Goal: Task Accomplishment & Management: Complete application form

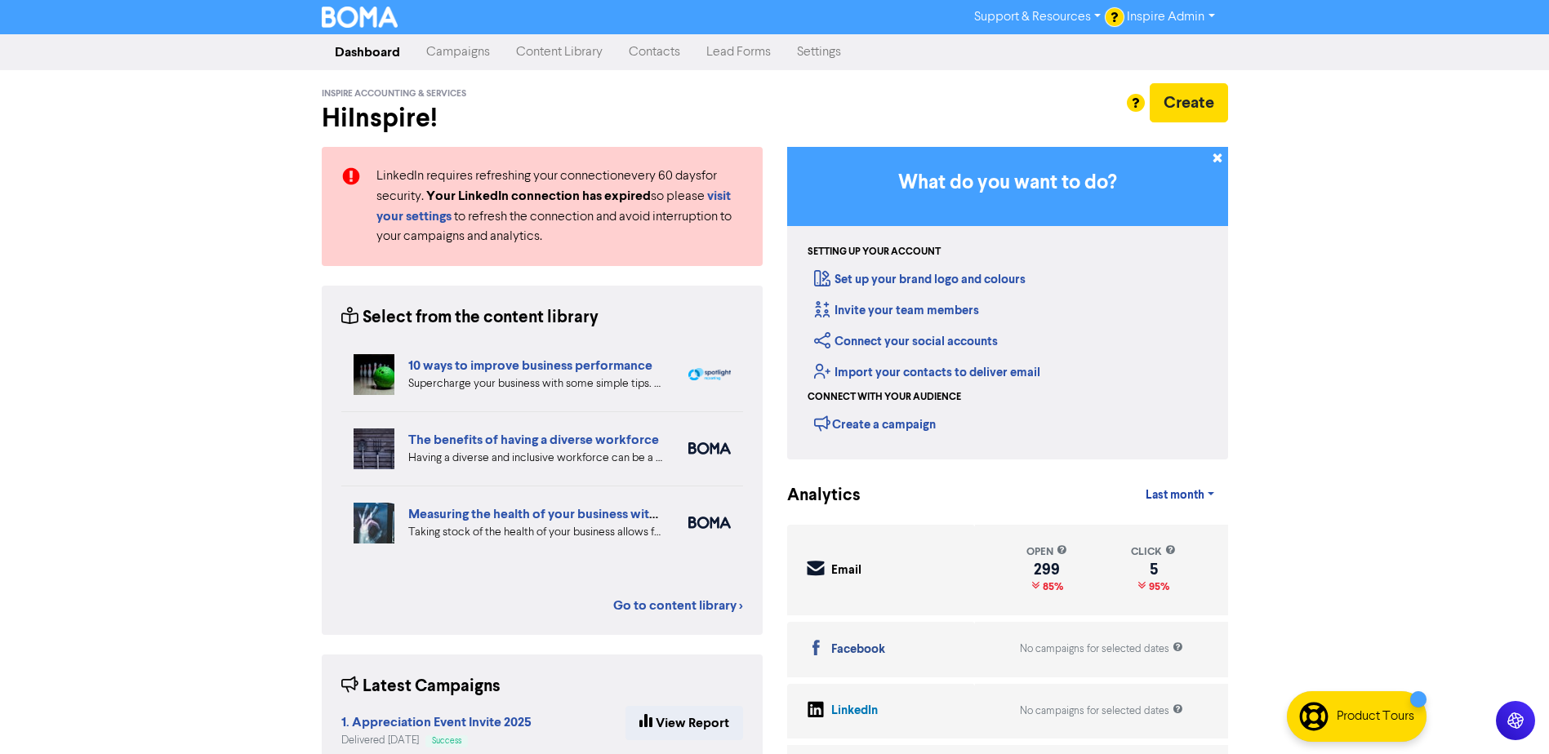
click at [645, 52] on link "Contacts" at bounding box center [655, 52] width 78 height 33
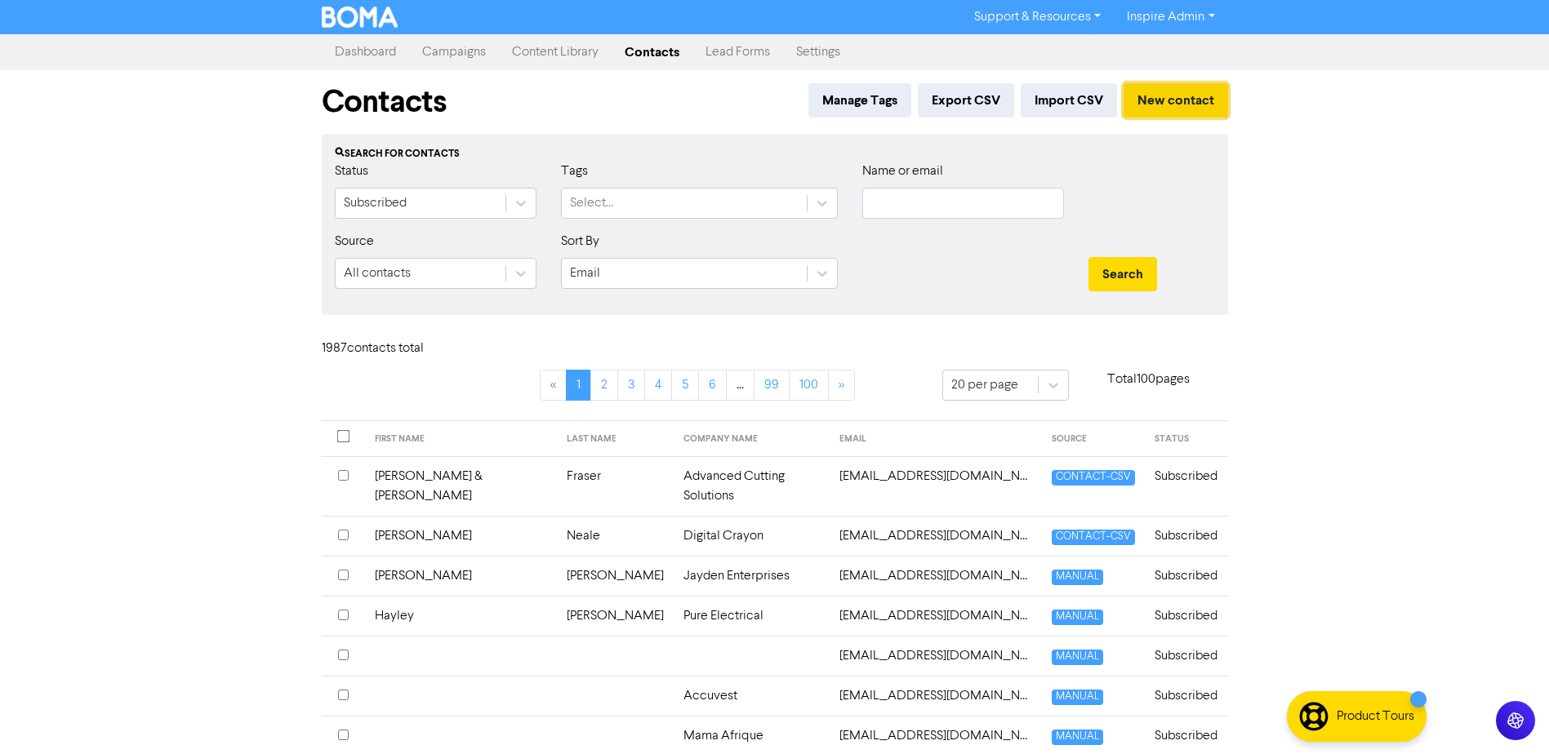
click at [1167, 99] on button "New contact" at bounding box center [1175, 100] width 104 height 34
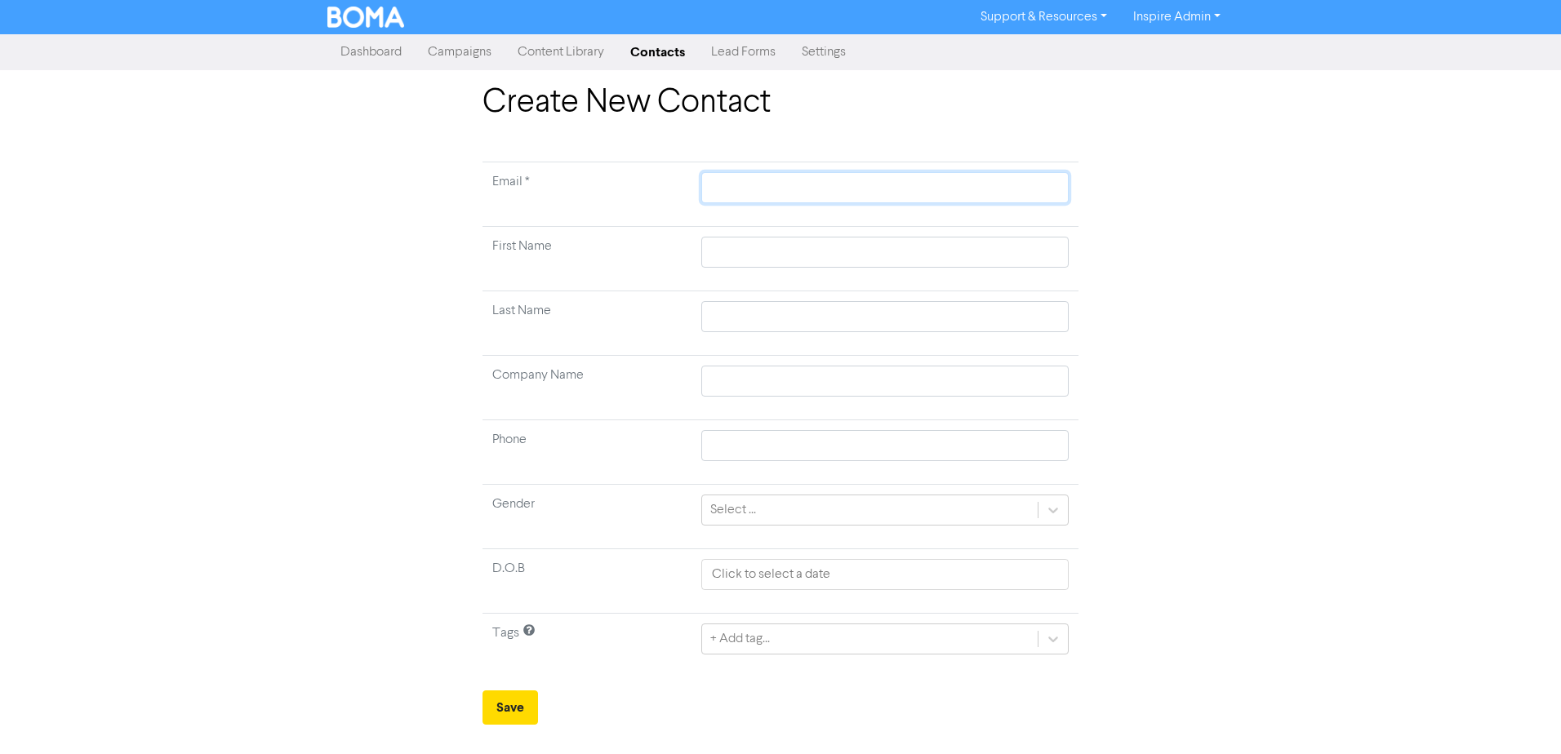
click at [830, 193] on input "text" at bounding box center [884, 187] width 367 height 31
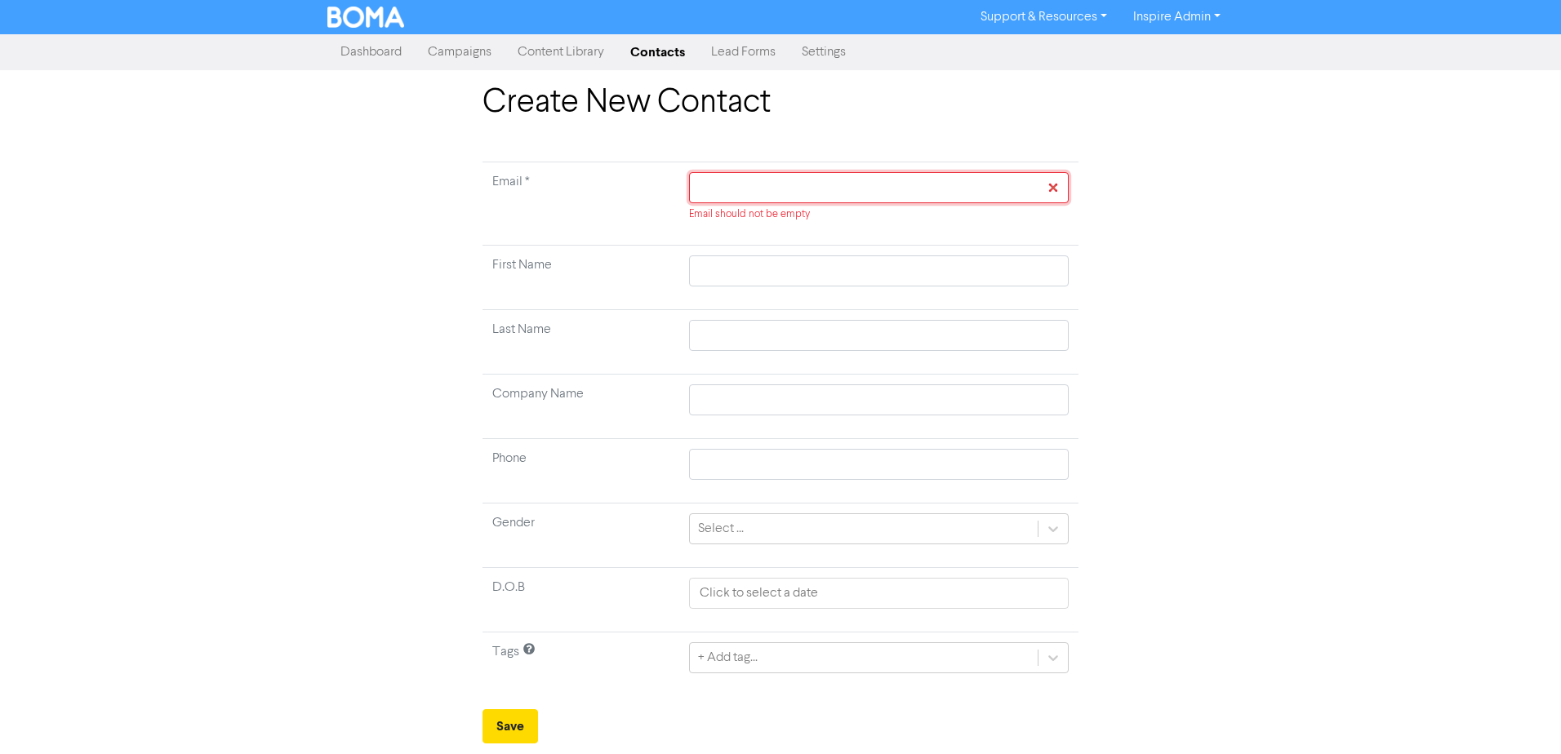
paste input "[EMAIL_ADDRESS][DOMAIN_NAME]"
type input "[EMAIL_ADDRESS][DOMAIN_NAME]"
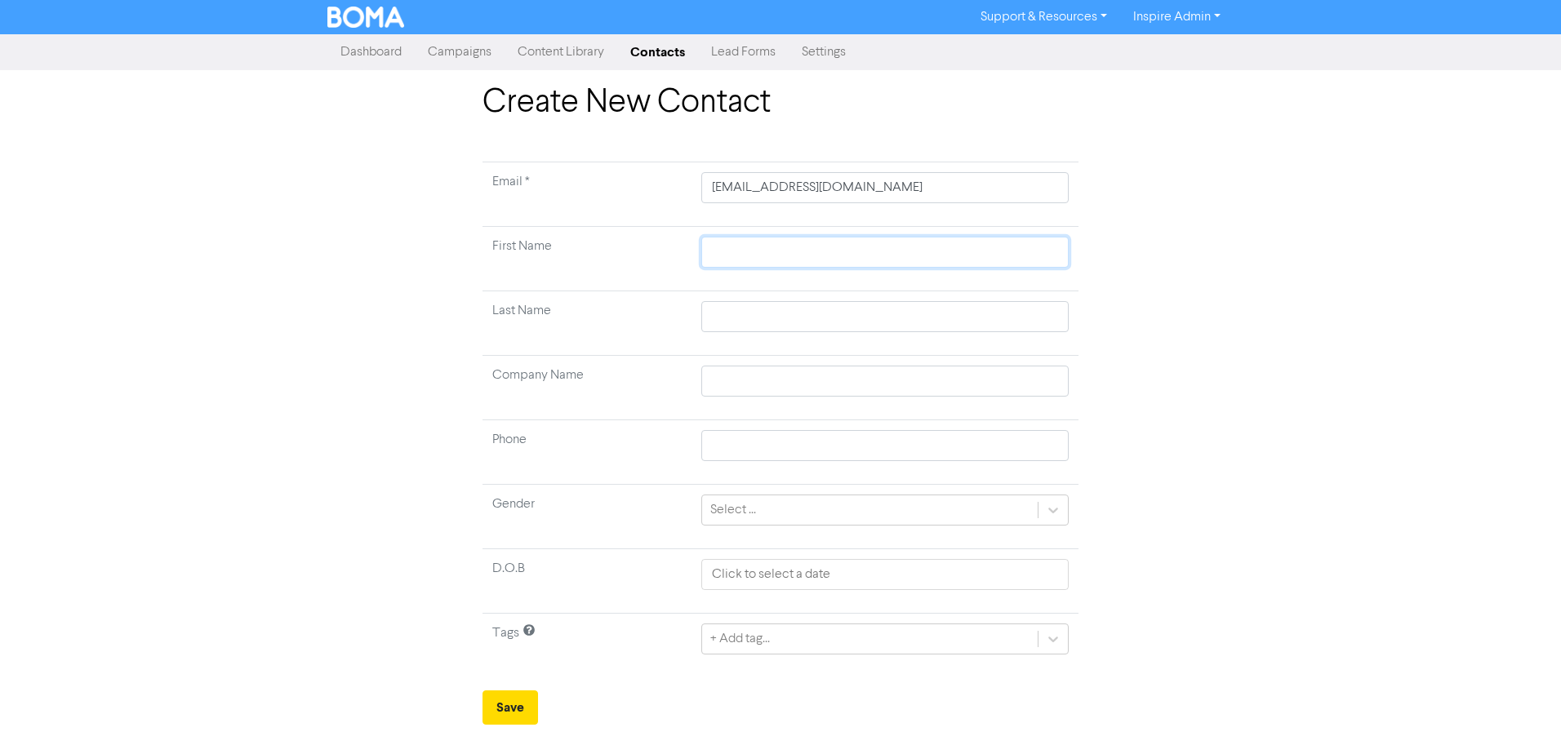
type input "[PERSON_NAME]"
type input "Dewys"
type input "0407815261"
type input "[EMAIL_ADDRESS][DOMAIN_NAME]"
drag, startPoint x: 745, startPoint y: 252, endPoint x: 591, endPoint y: 273, distance: 155.7
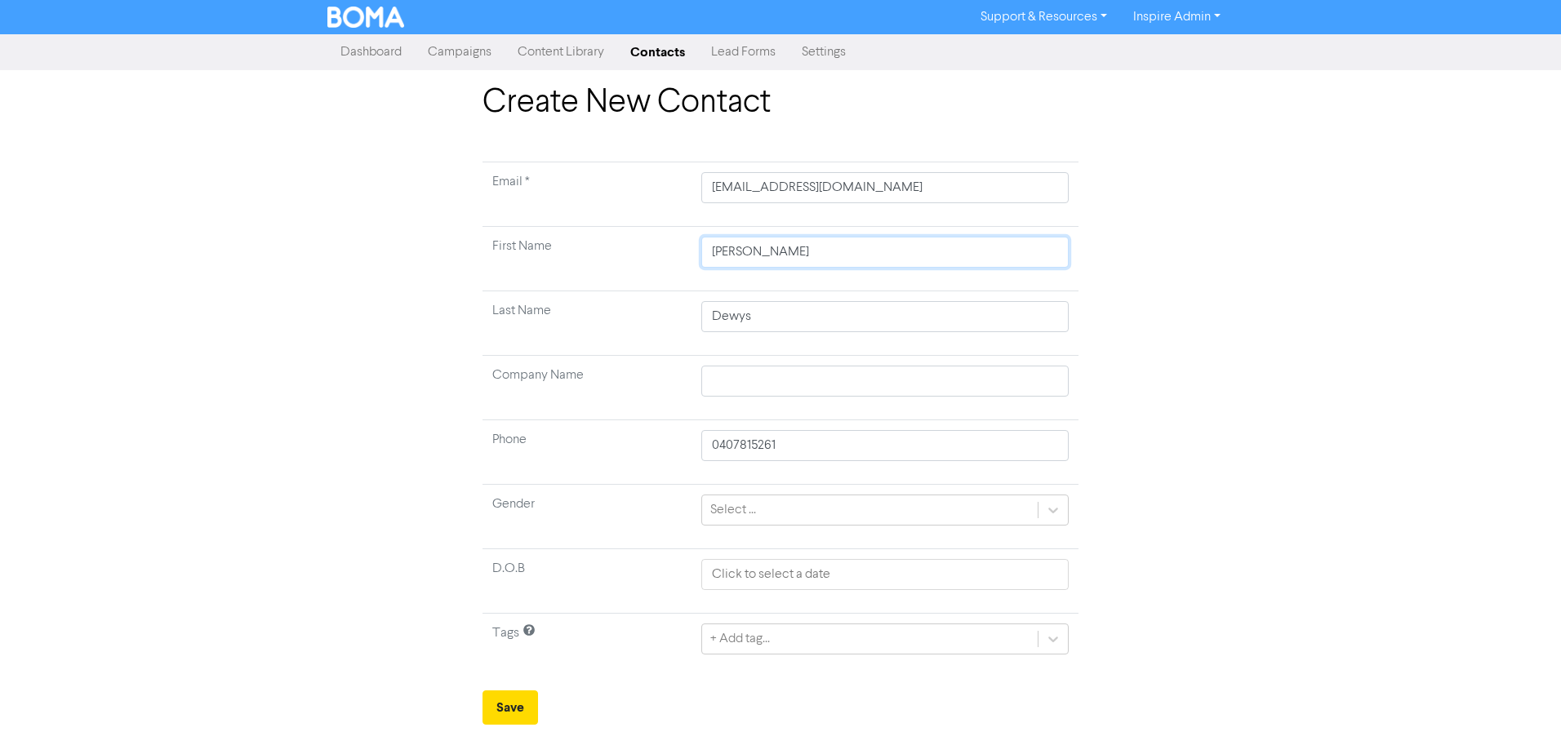
click at [591, 273] on tr "First Name [PERSON_NAME]" at bounding box center [780, 259] width 596 height 64
drag, startPoint x: 767, startPoint y: 314, endPoint x: 482, endPoint y: 409, distance: 300.2
click at [531, 346] on tr "Last Name [PERSON_NAME]" at bounding box center [780, 323] width 596 height 64
drag, startPoint x: 787, startPoint y: 445, endPoint x: 142, endPoint y: 579, distance: 658.6
click at [246, 538] on div "Create New Contact Email * [EMAIL_ADDRESS][DOMAIN_NAME] First Name Last Name Co…" at bounding box center [780, 404] width 1561 height 642
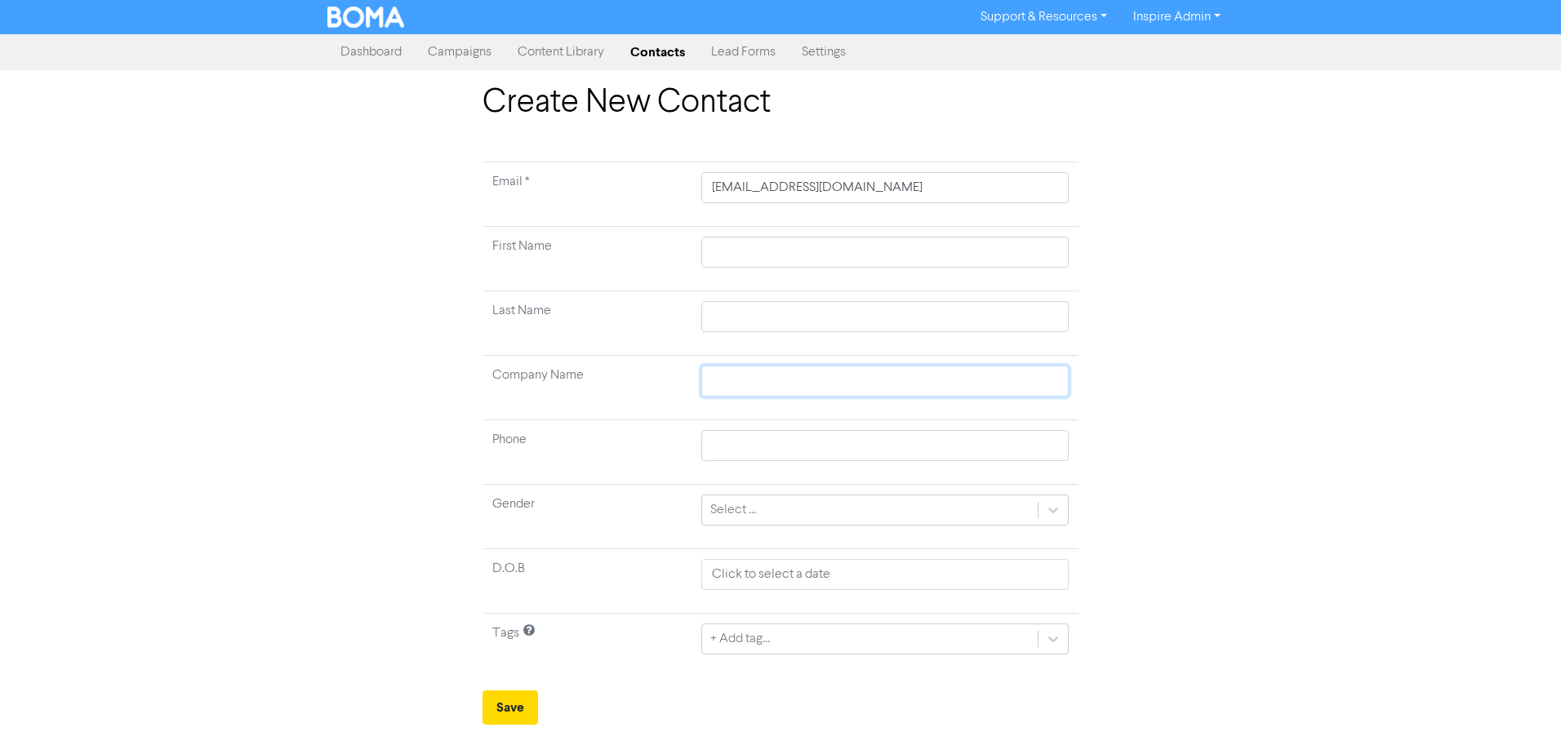
paste input "P&M Dewys Superannuation Fund"
type input "P&M Dewys Superannuation Fund"
click at [753, 639] on div "+ Add tag..." at bounding box center [884, 639] width 367 height 31
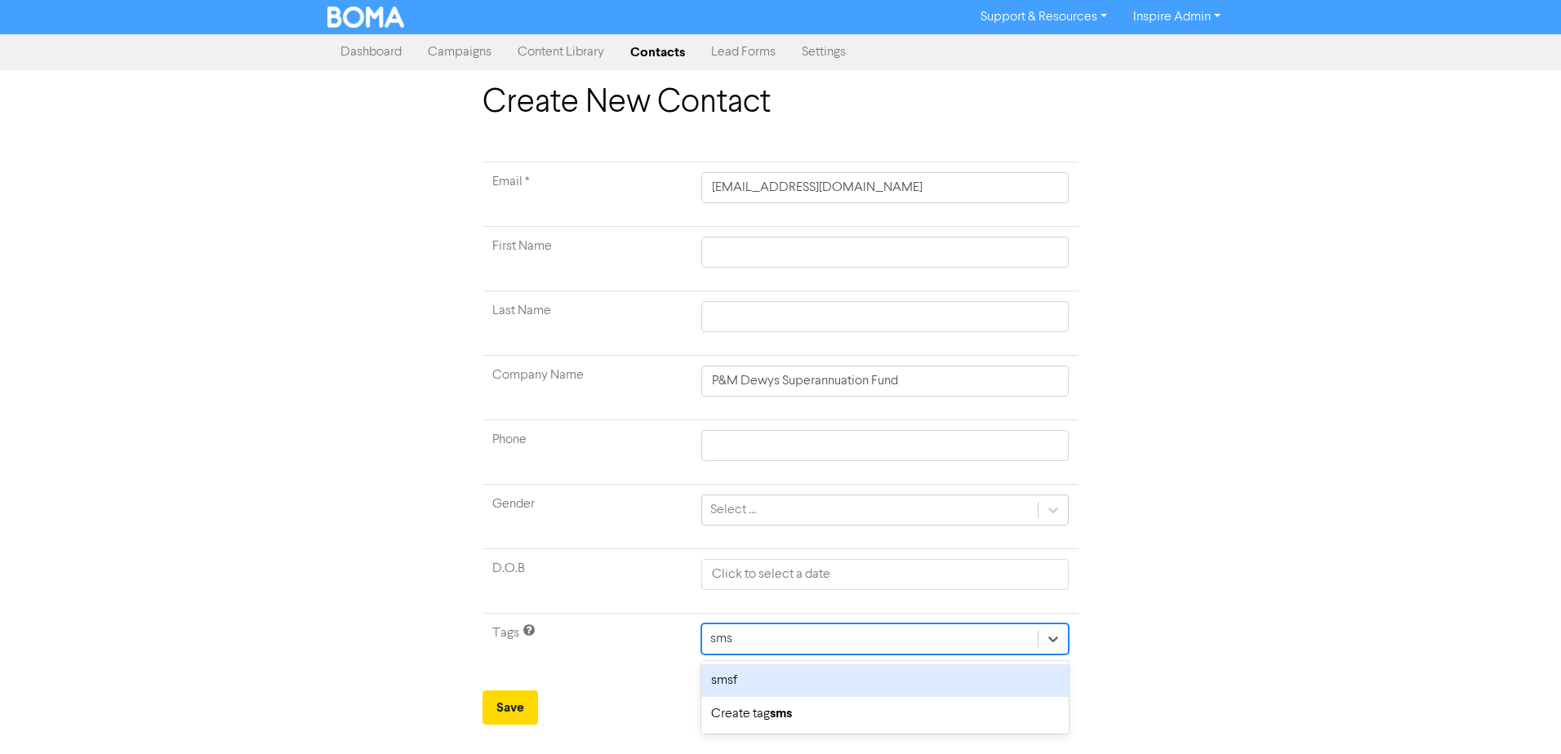
type input "smsf"
click at [730, 686] on div "smsf" at bounding box center [884, 680] width 367 height 33
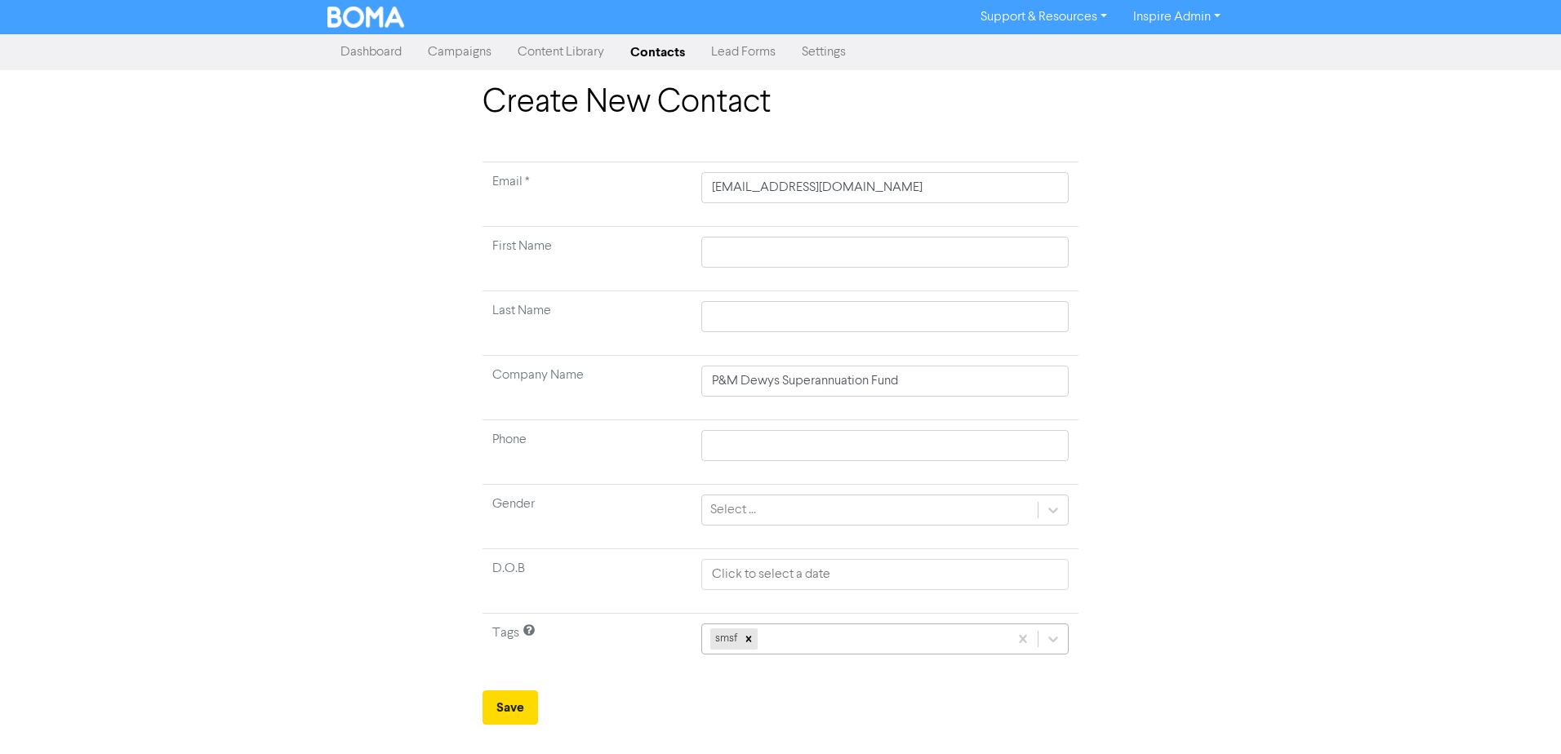
click at [777, 639] on div "smsf" at bounding box center [884, 639] width 367 height 31
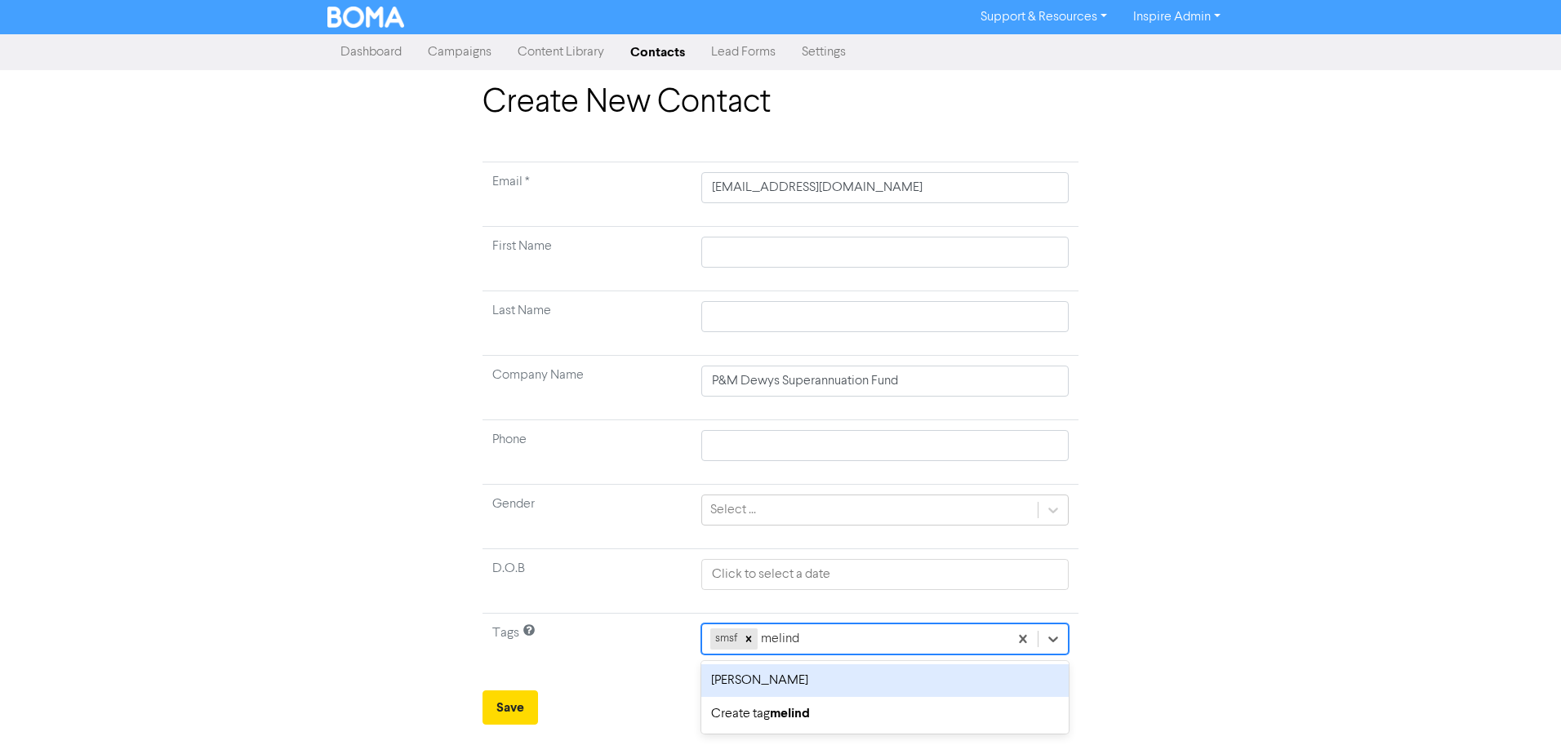
type input "[PERSON_NAME]"
click at [808, 678] on div "[PERSON_NAME]" at bounding box center [884, 680] width 367 height 33
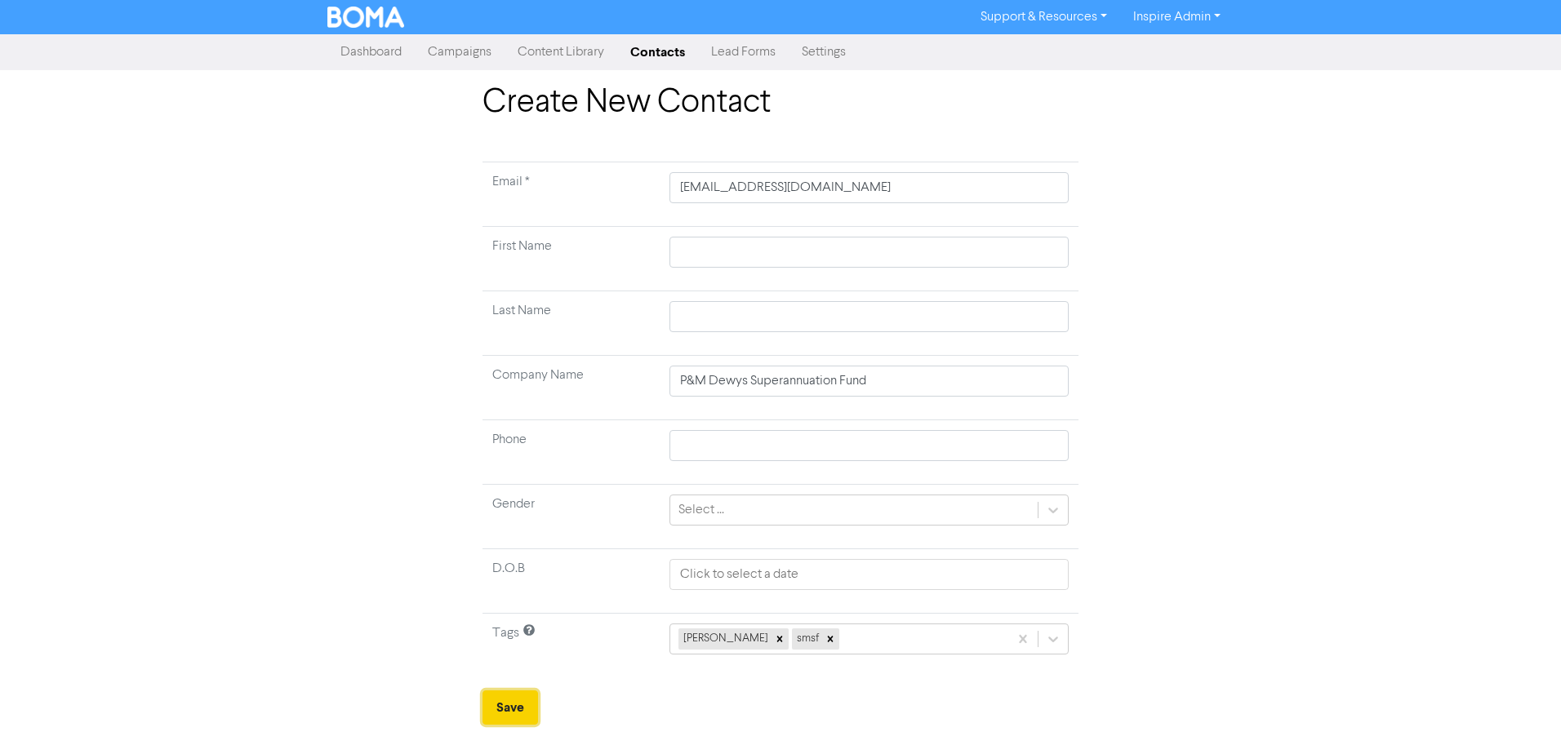
click at [509, 709] on button "Save" at bounding box center [510, 708] width 56 height 34
